Goal: Transaction & Acquisition: Subscribe to service/newsletter

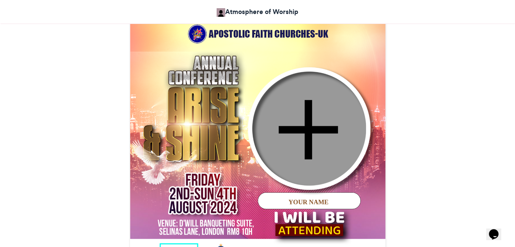
scroll to position [265, 0]
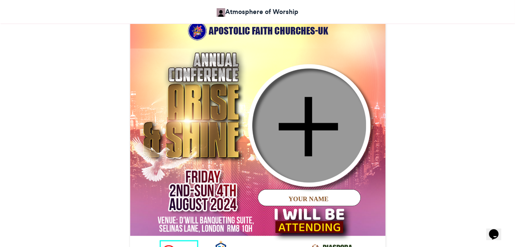
click at [303, 126] on img at bounding box center [257, 139] width 255 height 255
click at [305, 200] on div "YOUR NAME" at bounding box center [308, 198] width 128 height 9
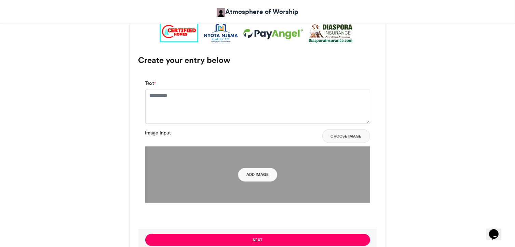
scroll to position [492, 0]
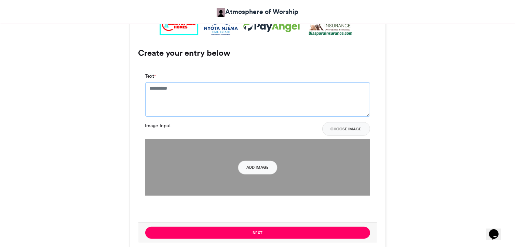
click at [175, 89] on textarea "Text *" at bounding box center [257, 99] width 225 height 34
type textarea "**********"
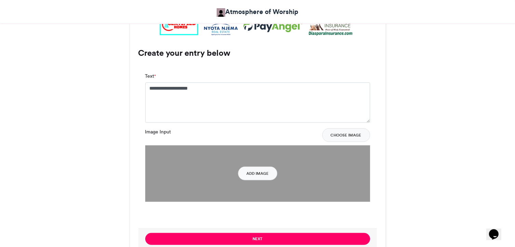
click at [197, 159] on img at bounding box center [257, 173] width 225 height 56
click at [253, 166] on button "Add Image" at bounding box center [257, 173] width 39 height 14
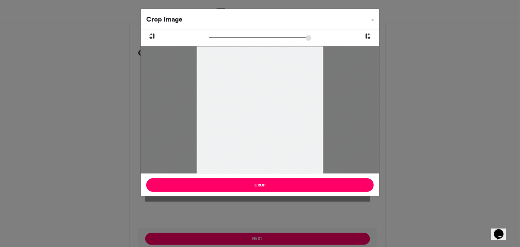
type input "******"
drag, startPoint x: 213, startPoint y: 38, endPoint x: 170, endPoint y: 46, distance: 43.8
click at [209, 41] on input "zoom" at bounding box center [260, 37] width 102 height 6
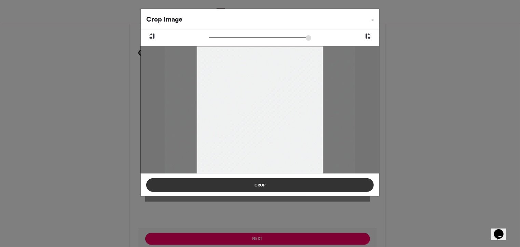
click at [267, 186] on button "Crop" at bounding box center [259, 185] width 227 height 14
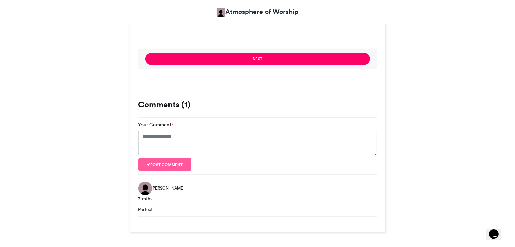
scroll to position [730, 0]
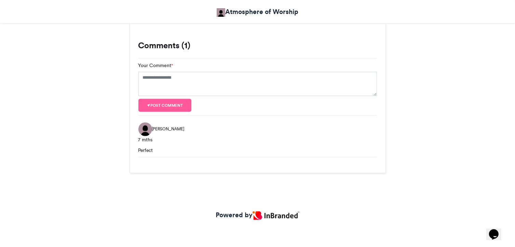
click at [275, 214] on img at bounding box center [275, 215] width 46 height 9
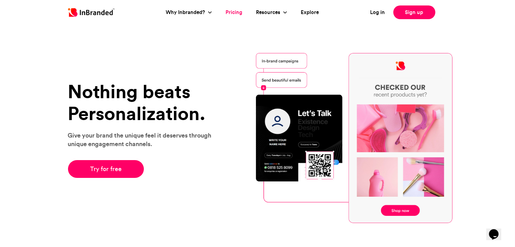
click at [228, 14] on link "Pricing" at bounding box center [234, 13] width 17 height 8
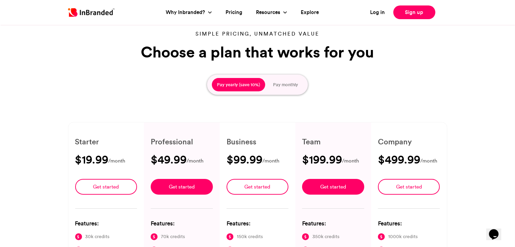
scroll to position [23, 0]
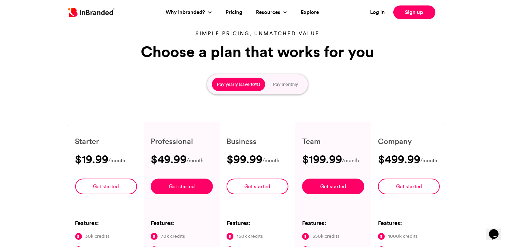
click at [287, 82] on button "Pay monthly" at bounding box center [285, 85] width 35 height 14
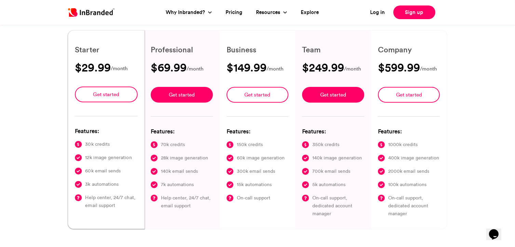
scroll to position [0, 0]
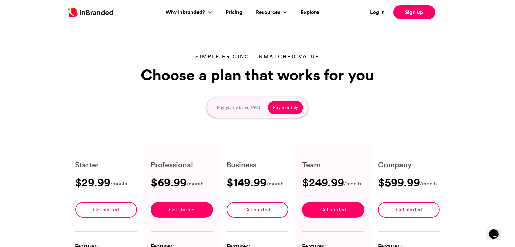
click at [231, 106] on button "Pay yearly (save 10%)" at bounding box center [238, 108] width 53 height 14
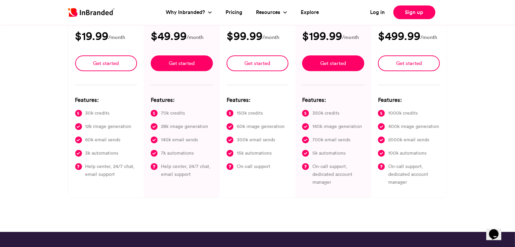
scroll to position [148, 0]
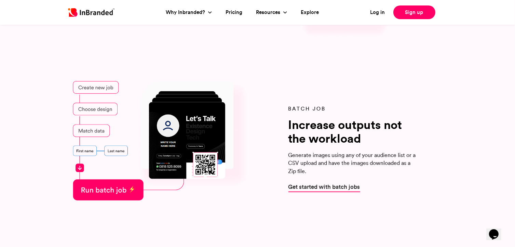
scroll to position [867, 0]
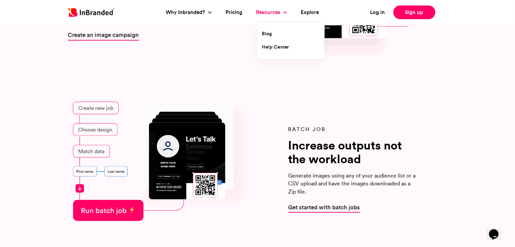
click at [266, 12] on link "Resources" at bounding box center [269, 13] width 26 height 8
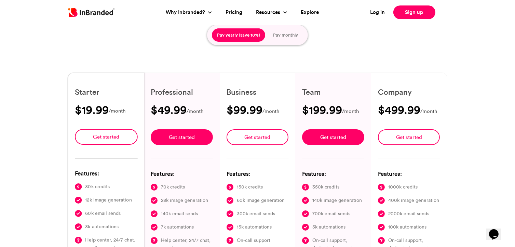
scroll to position [73, 0]
